Goal: Task Accomplishment & Management: Manage account settings

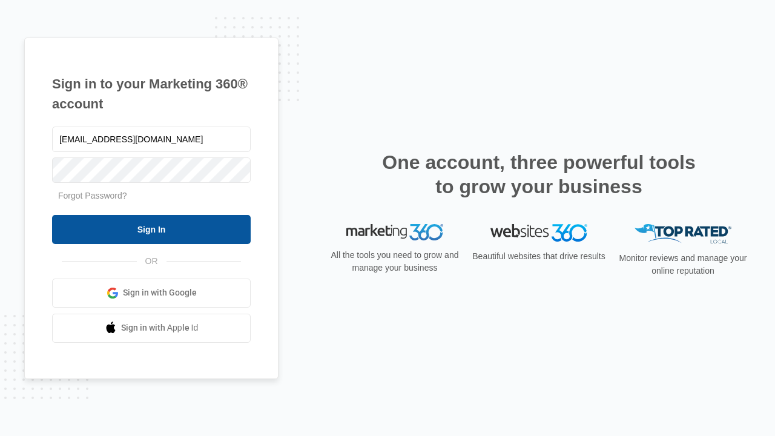
click at [151, 229] on input "Sign In" at bounding box center [151, 229] width 199 height 29
